Goal: Transaction & Acquisition: Purchase product/service

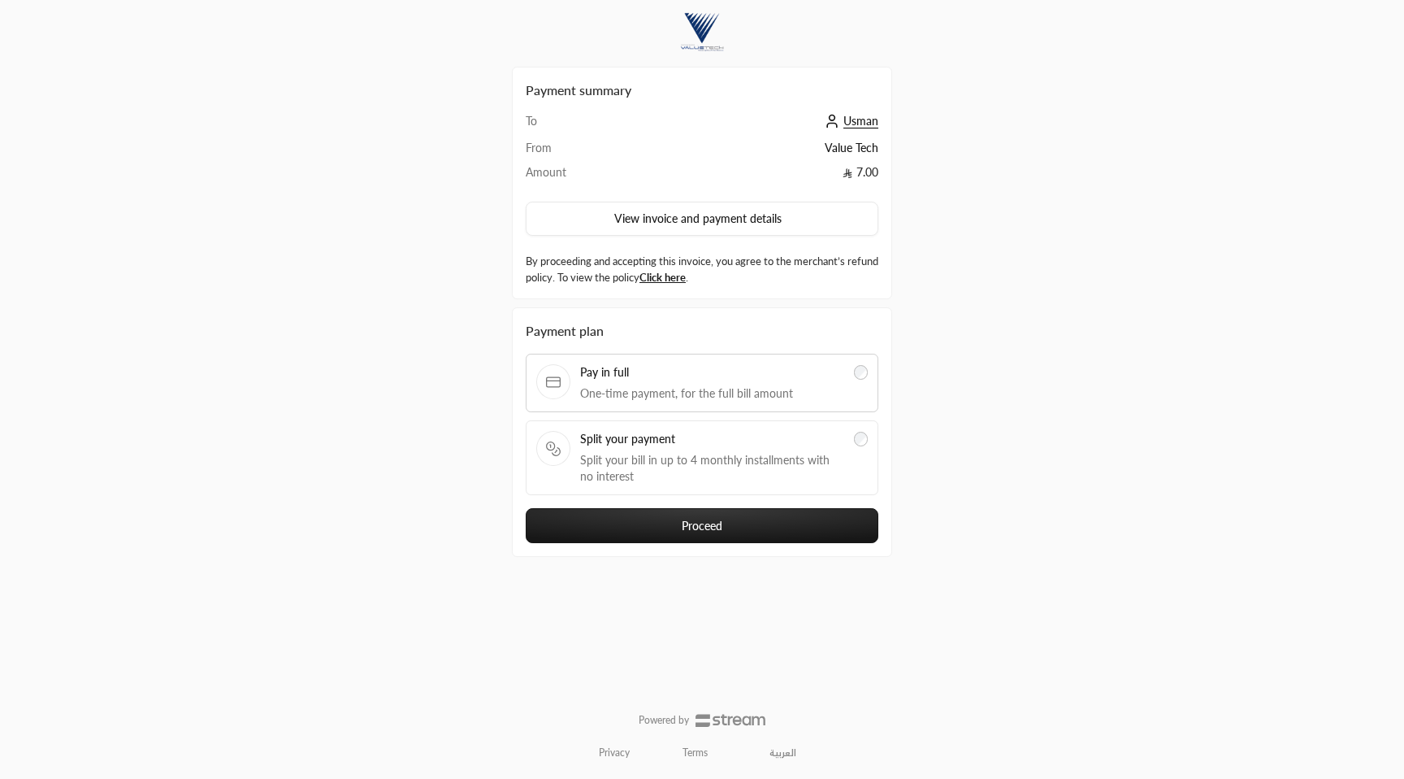
click at [766, 455] on span "Split your bill in up to 4 monthly installments with no interest" at bounding box center [712, 468] width 264 height 33
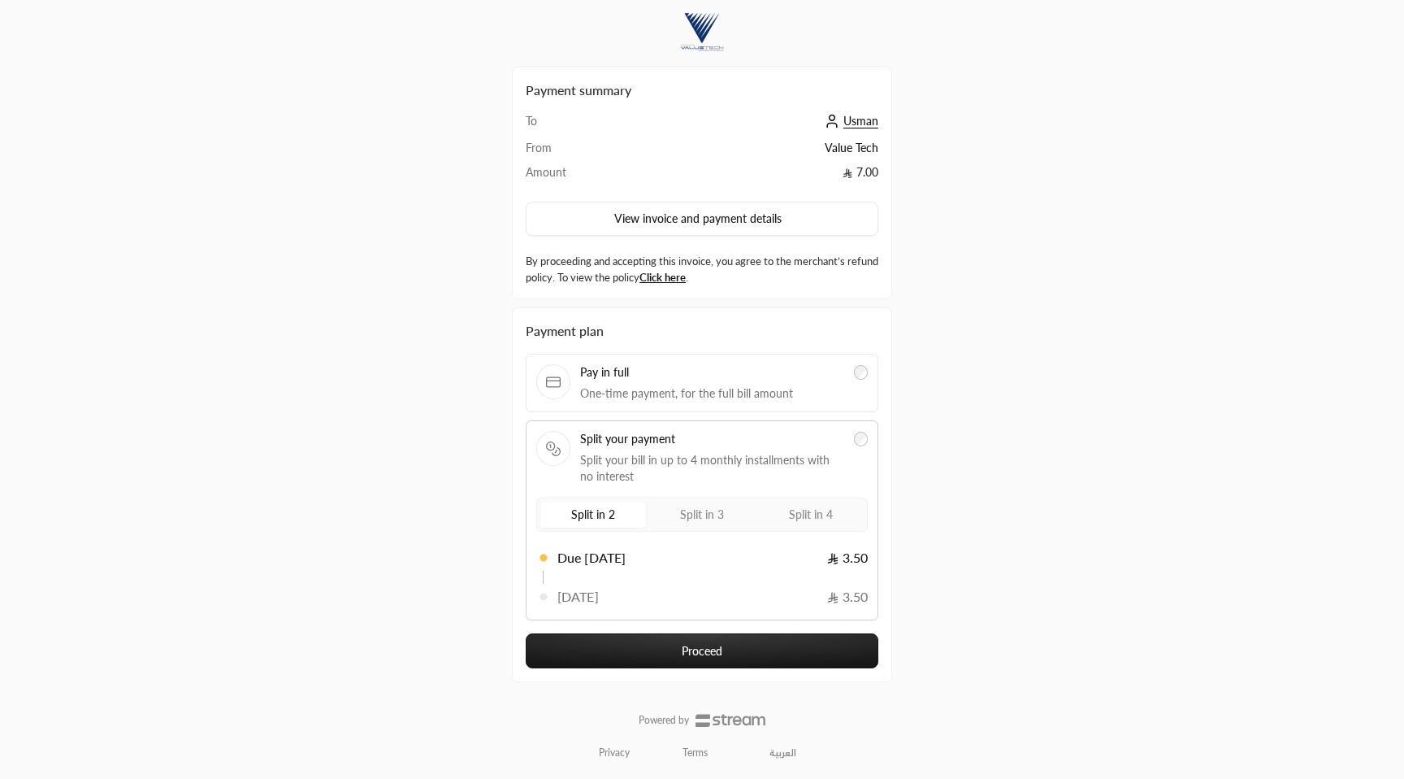
click at [809, 517] on span "Split in 4" at bounding box center [811, 514] width 44 height 14
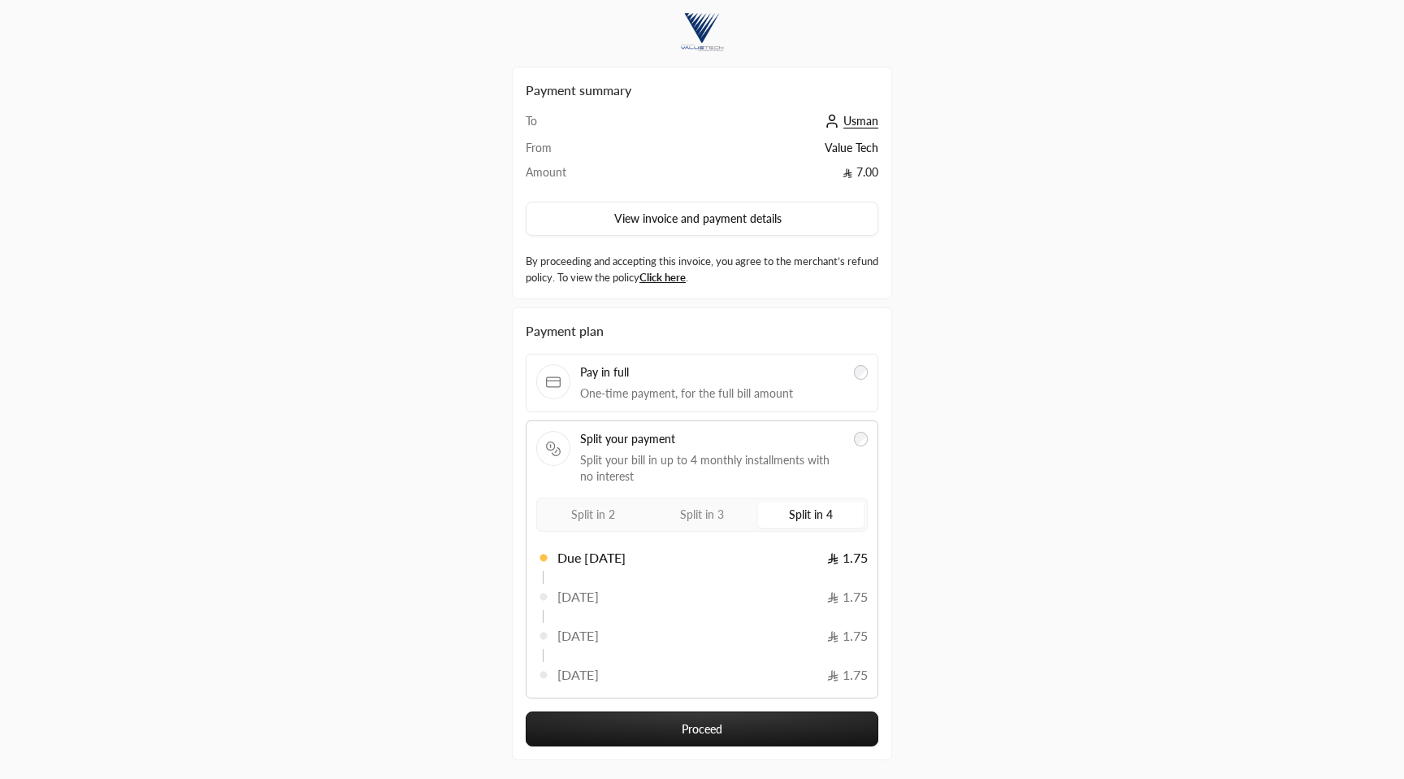
click at [731, 728] on button "Proceed" at bounding box center [702, 728] width 353 height 35
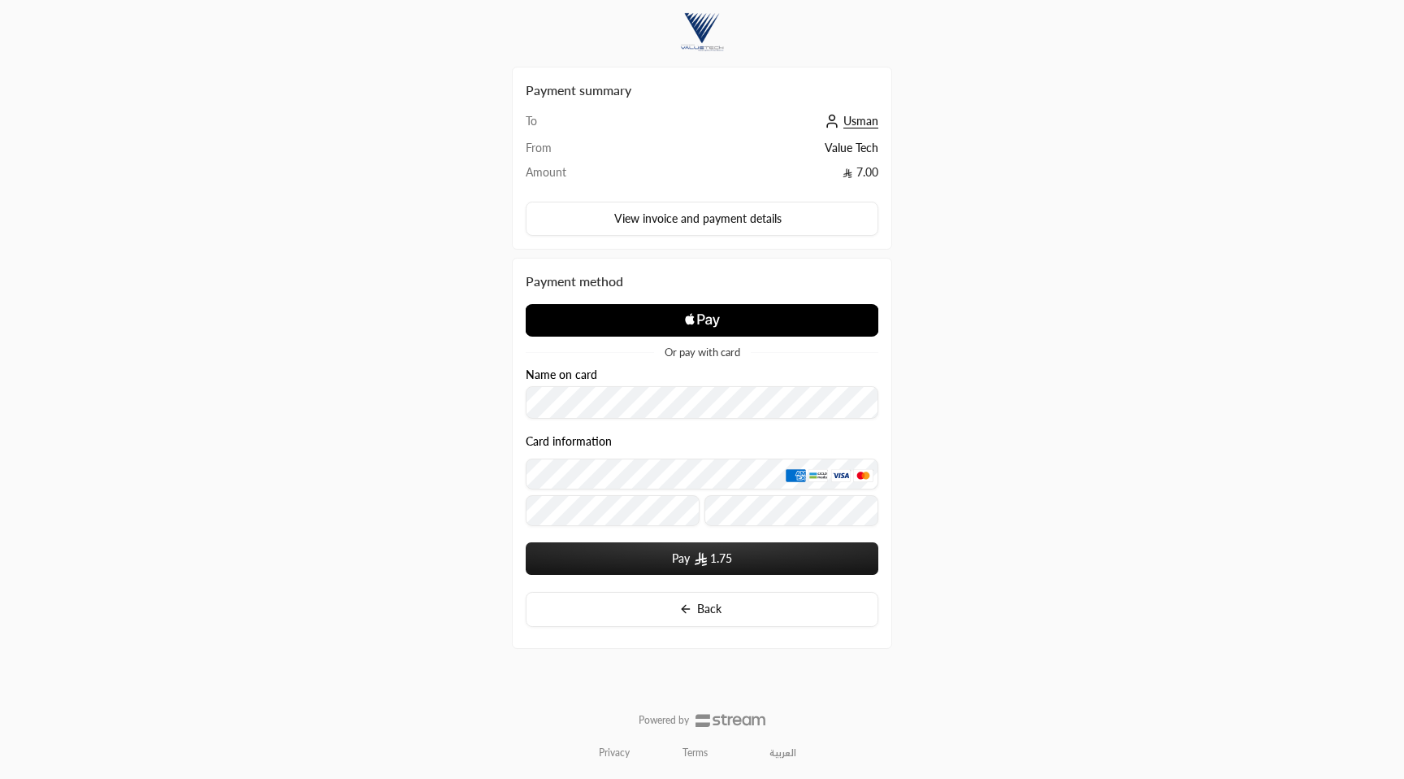
click at [701, 312] on icon "Apple Logo" at bounding box center [702, 320] width 176 height 29
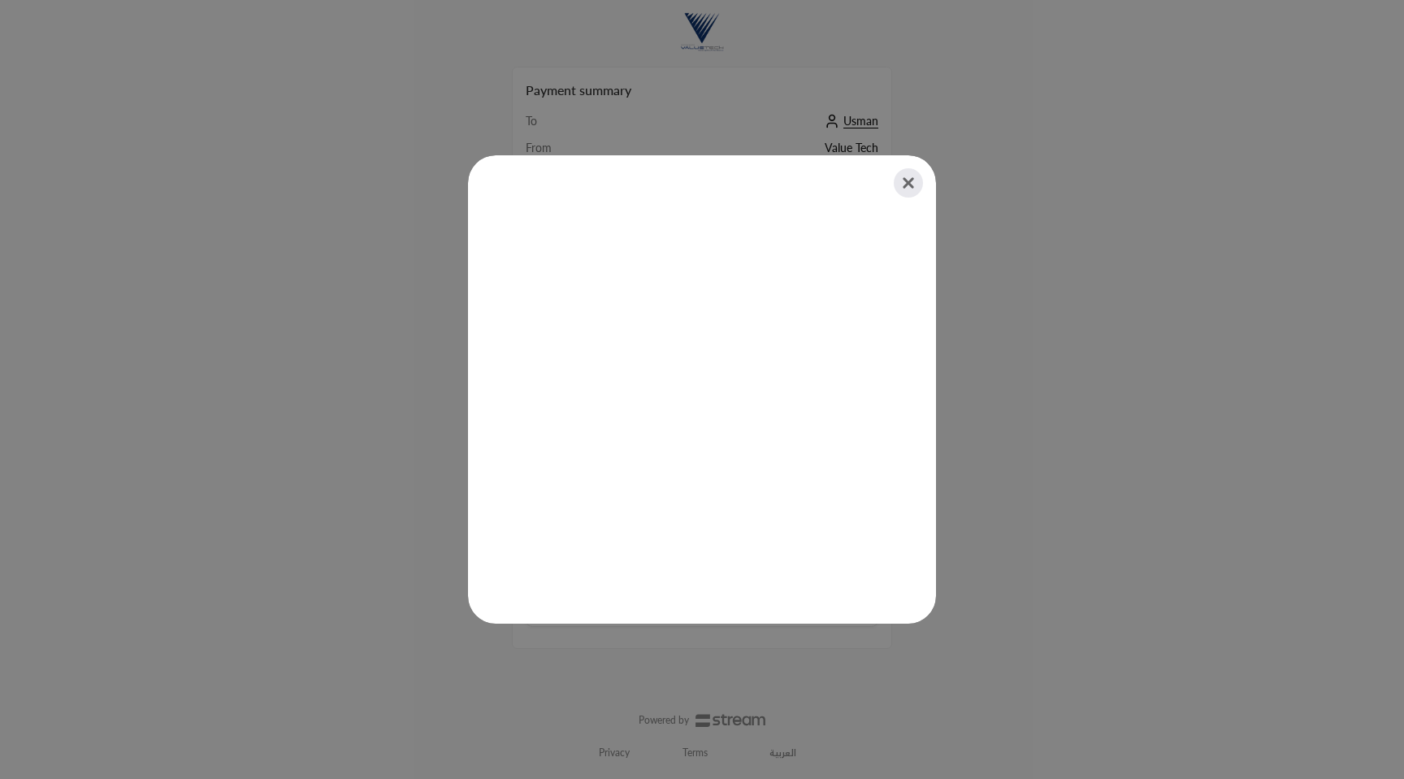
click at [922, 171] on button "Close" at bounding box center [909, 183] width 36 height 36
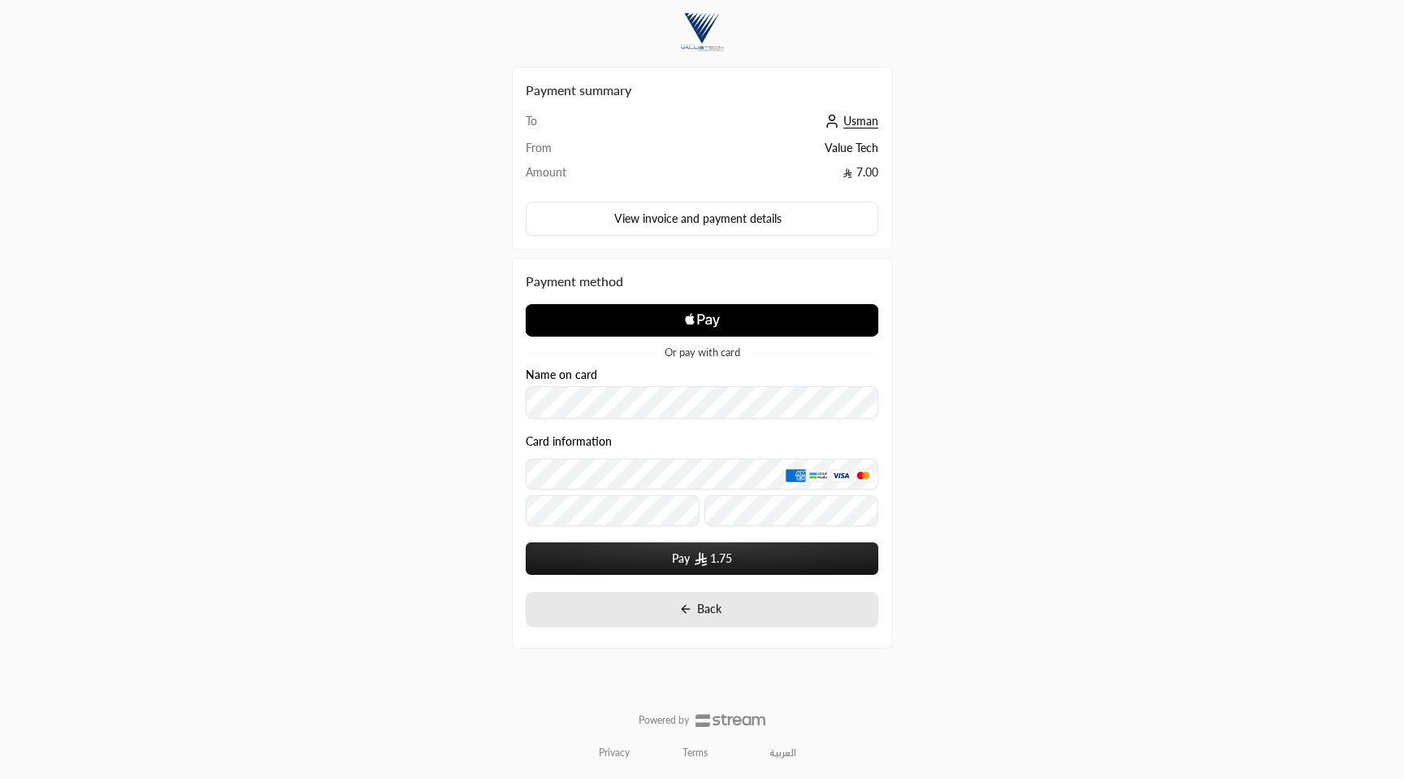
click at [735, 596] on button "Back" at bounding box center [702, 609] width 353 height 35
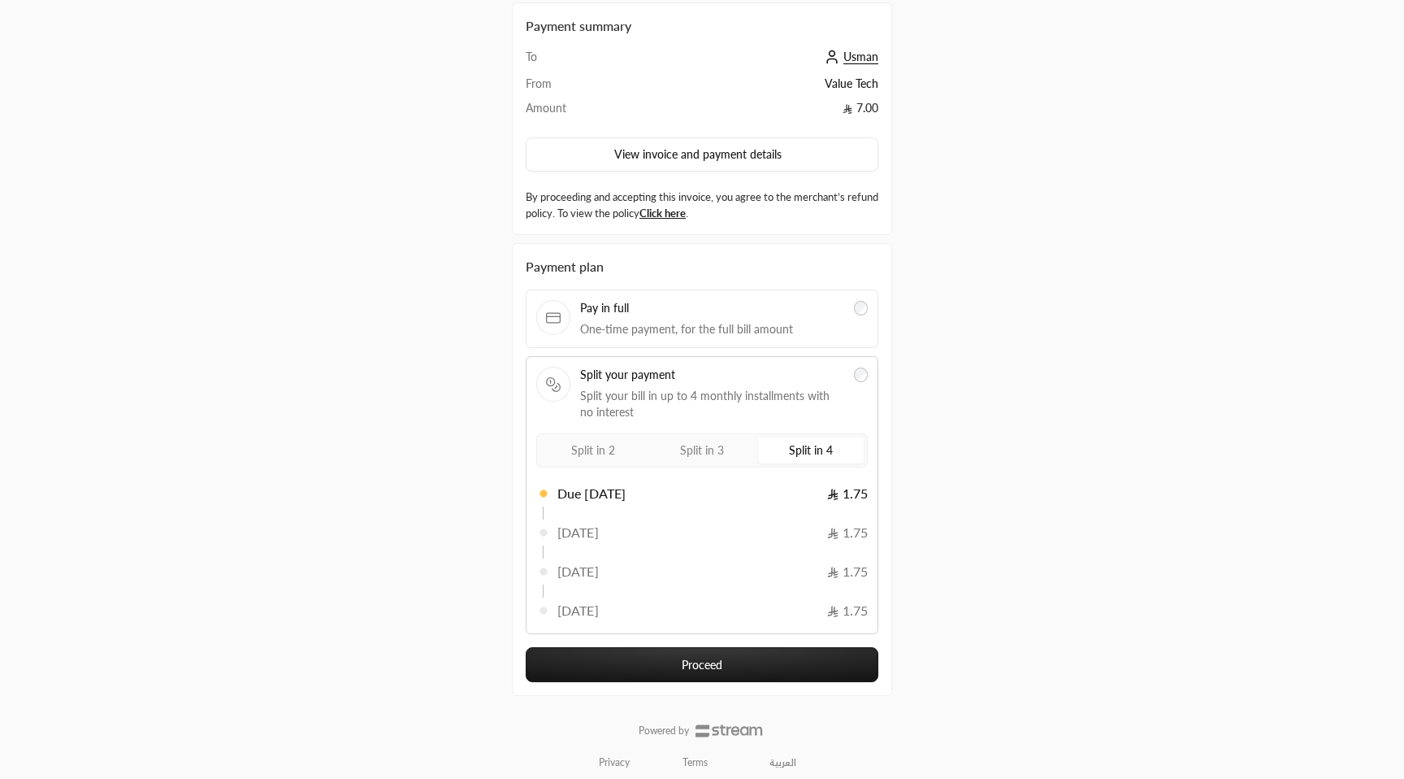
scroll to position [75, 0]
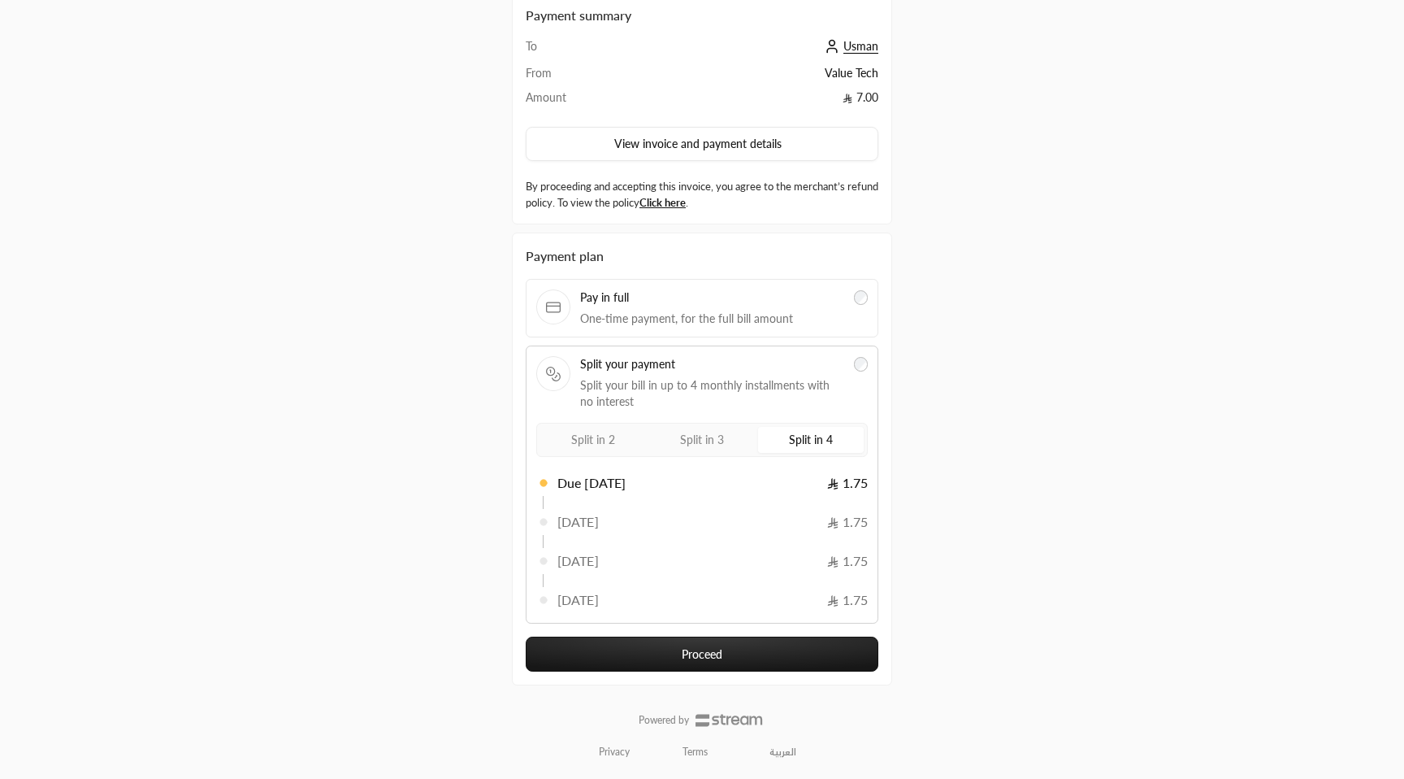
click at [734, 660] on button "Proceed" at bounding box center [702, 653] width 353 height 35
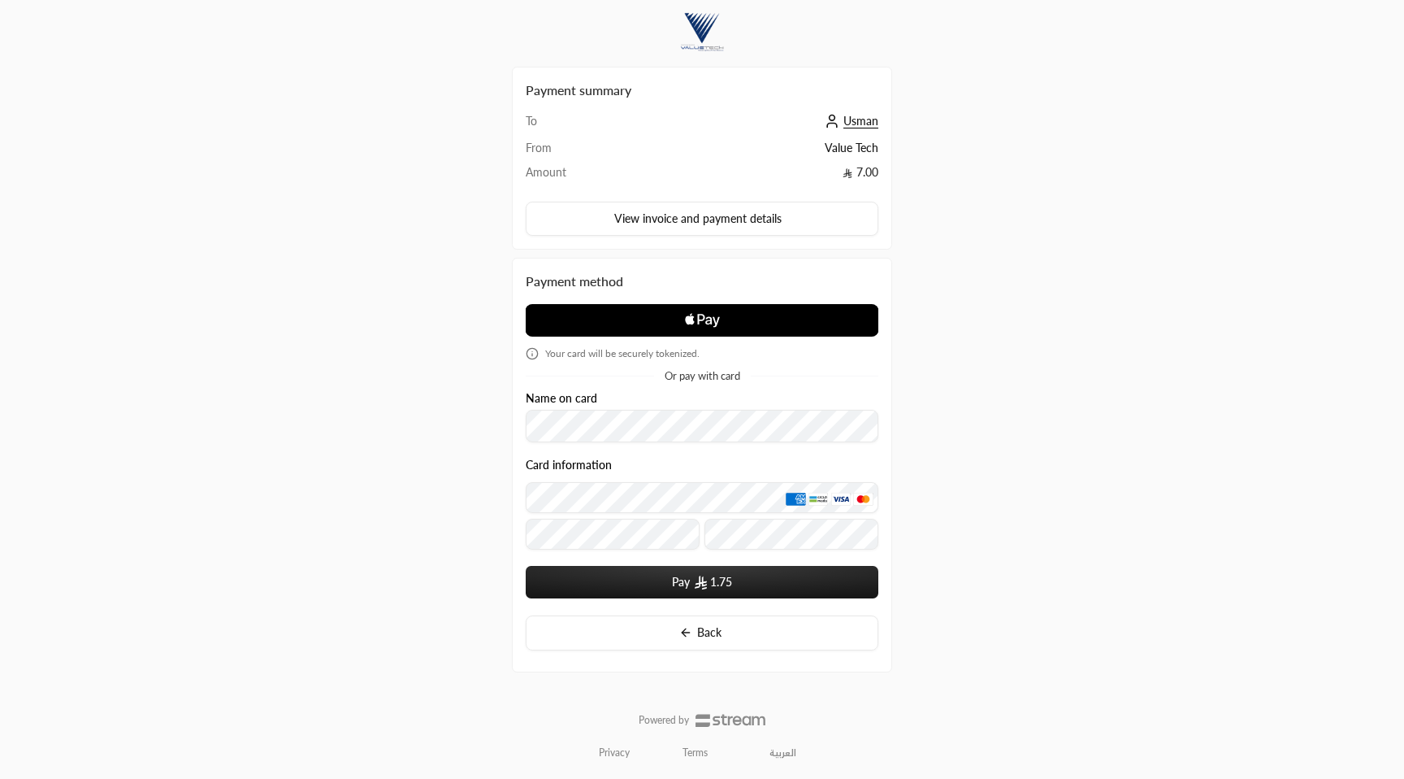
click at [775, 314] on icon "Apple Logo" at bounding box center [702, 320] width 176 height 29
click at [770, 315] on icon "Apple Logo" at bounding box center [702, 320] width 176 height 29
